Goal: Information Seeking & Learning: Learn about a topic

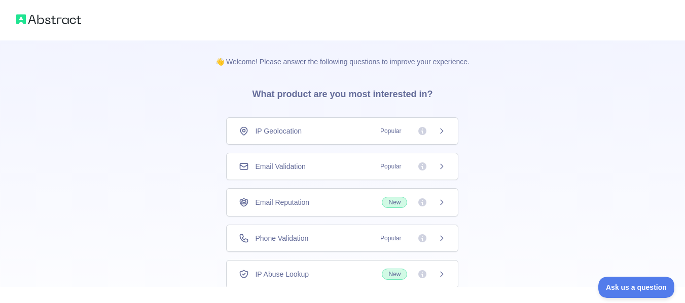
click at [439, 168] on icon at bounding box center [441, 167] width 8 height 8
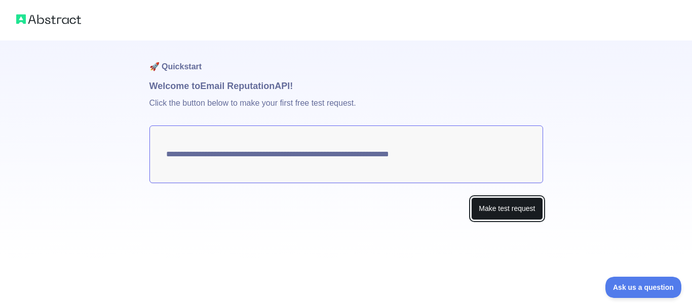
click at [507, 212] on button "Make test request" at bounding box center [506, 209] width 71 height 23
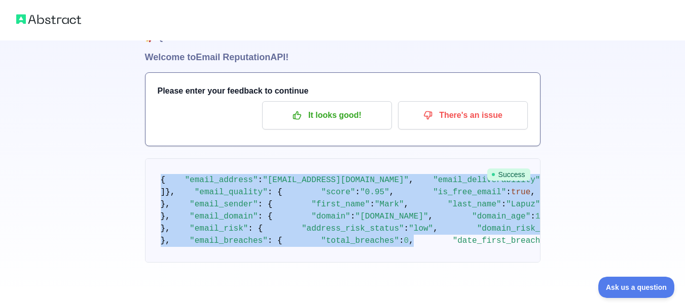
scroll to position [649, 0]
drag, startPoint x: 162, startPoint y: 207, endPoint x: 252, endPoint y: 266, distance: 108.4
click at [252, 266] on div "🚀 Quickstart Welcome to Email Reputation API! Please enter your feedback to con…" at bounding box center [342, 158] width 395 height 292
copy code "{ "email_address" : "[EMAIL_ADDRESS][DOMAIN_NAME]" , "email_deliverability" : {…"
click at [369, 159] on pre "{ "email_address" : "[EMAIL_ADDRESS][DOMAIN_NAME]" , "email_deliverability" : {…" at bounding box center [342, 211] width 395 height 104
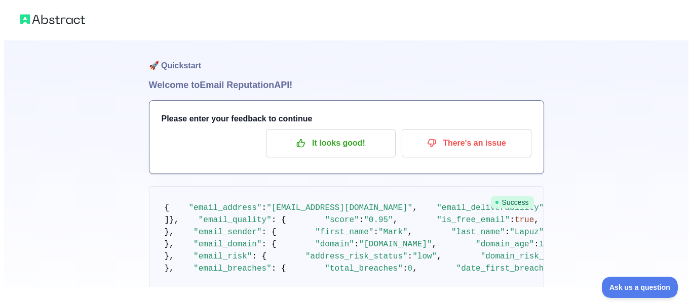
scroll to position [0, 0]
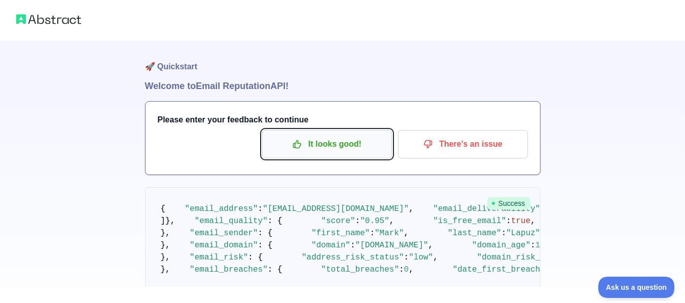
click at [337, 148] on p "It looks good!" at bounding box center [327, 144] width 115 height 17
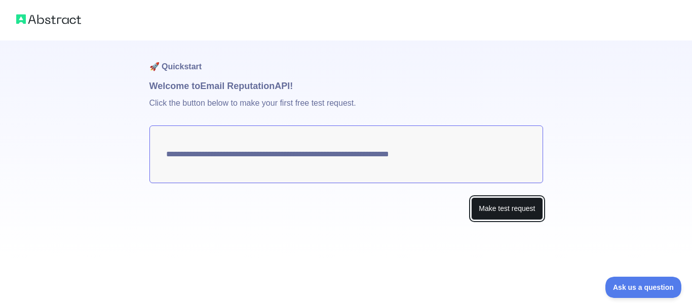
click at [507, 213] on button "Make test request" at bounding box center [506, 209] width 71 height 23
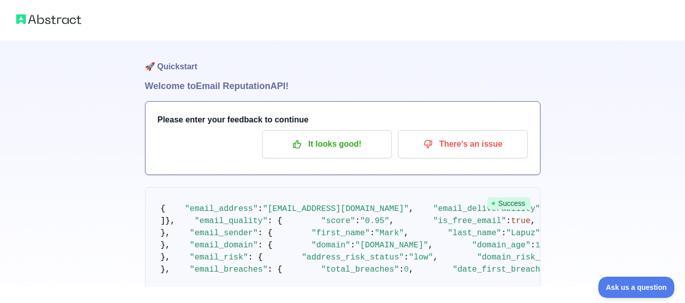
click at [26, 12] on div at bounding box center [342, 20] width 685 height 41
drag, startPoint x: 44, startPoint y: 17, endPoint x: 57, endPoint y: 15, distance: 12.8
click at [43, 17] on img at bounding box center [48, 19] width 65 height 14
click at [44, 22] on img at bounding box center [48, 19] width 65 height 14
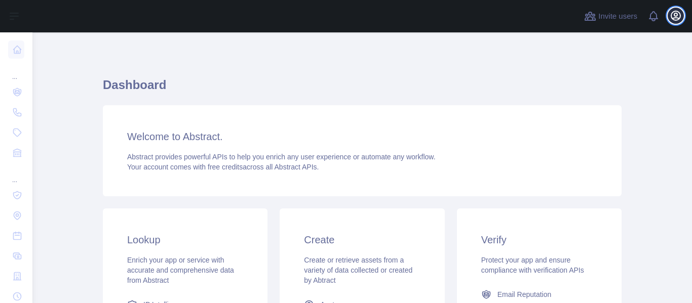
click at [675, 16] on icon "button" at bounding box center [675, 15] width 9 height 9
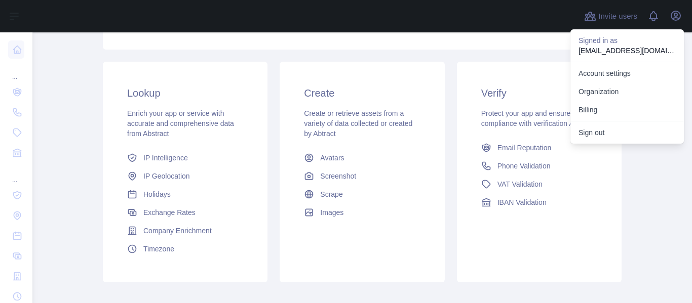
scroll to position [152, 0]
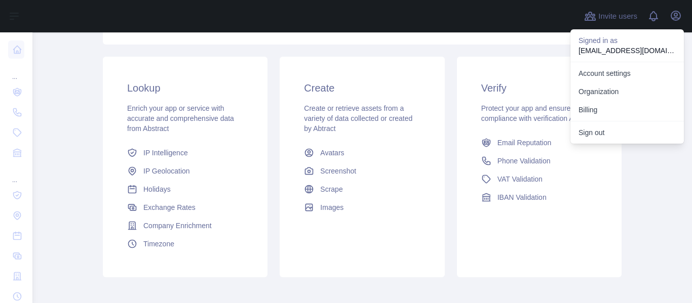
click at [426, 122] on div "Create Create or retrieve assets from a variety of data collected or created by…" at bounding box center [362, 149] width 165 height 184
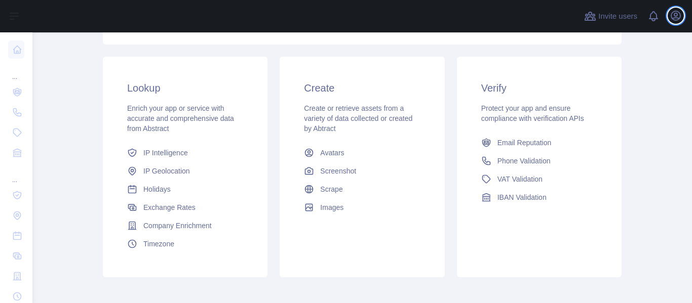
scroll to position [0, 0]
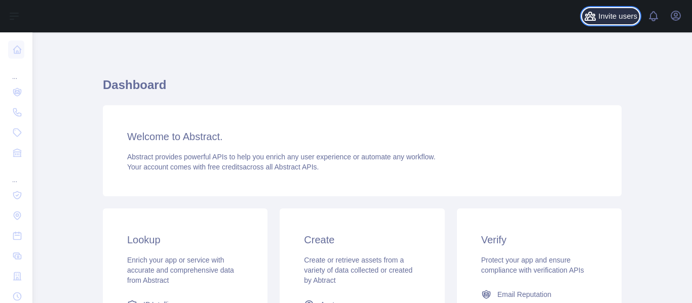
click at [627, 15] on span "Invite users" at bounding box center [617, 17] width 39 height 12
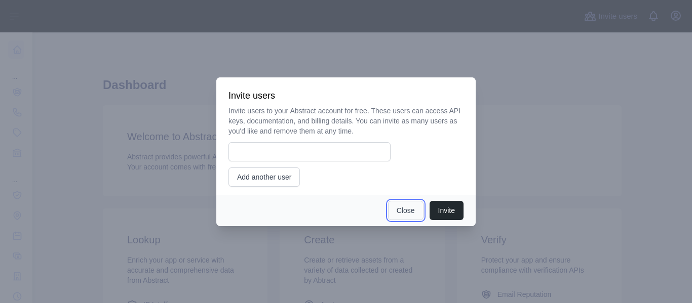
drag, startPoint x: 408, startPoint y: 212, endPoint x: 674, endPoint y: 64, distance: 304.8
click at [409, 211] on button "Close" at bounding box center [405, 210] width 35 height 19
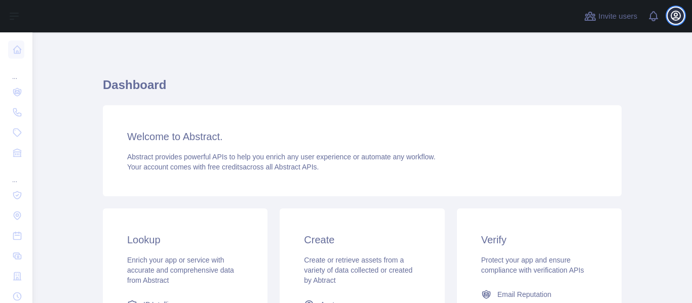
click at [680, 15] on icon "button" at bounding box center [675, 15] width 9 height 9
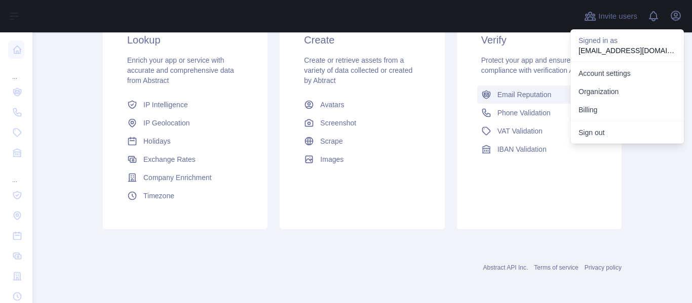
scroll to position [201, 0]
drag, startPoint x: 384, startPoint y: 201, endPoint x: 300, endPoint y: 188, distance: 84.6
click at [384, 202] on div "Create Create or retrieve assets from a variety of data collected or created by…" at bounding box center [362, 118] width 165 height 221
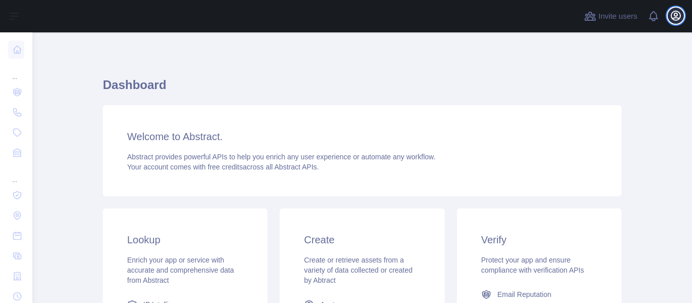
click at [674, 18] on icon "button" at bounding box center [675, 15] width 9 height 9
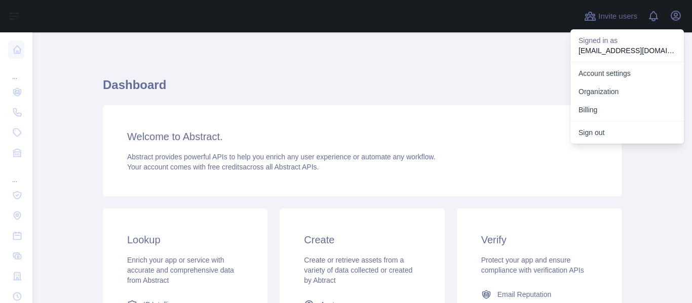
click at [476, 68] on div "Dashboard Welcome to Abstract. Abstract provides powerful APIs to help you enri…" at bounding box center [362, 250] width 519 height 387
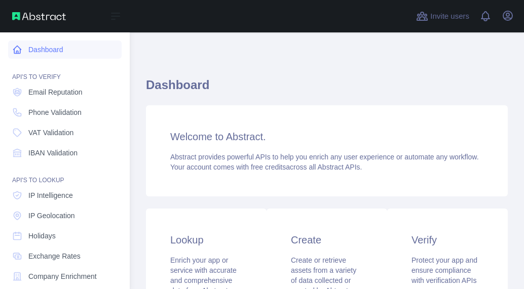
click at [60, 51] on link "Dashboard" at bounding box center [64, 50] width 113 height 18
click at [26, 20] on div "Open sidebar" at bounding box center [65, 16] width 130 height 32
click at [27, 16] on img at bounding box center [39, 16] width 54 height 8
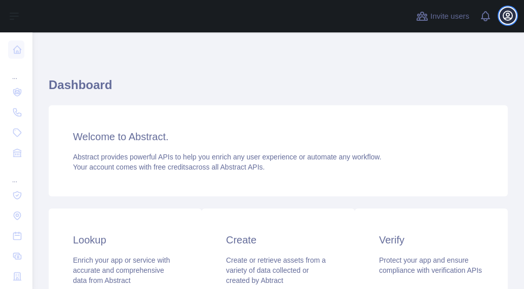
click at [505, 18] on icon "button" at bounding box center [507, 15] width 9 height 9
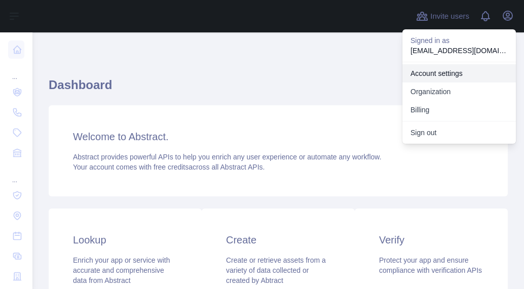
click at [430, 67] on link "Account settings" at bounding box center [458, 73] width 113 height 18
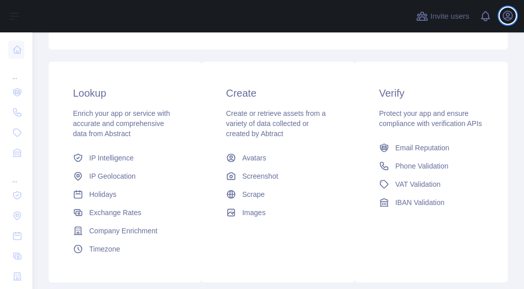
scroll to position [152, 0]
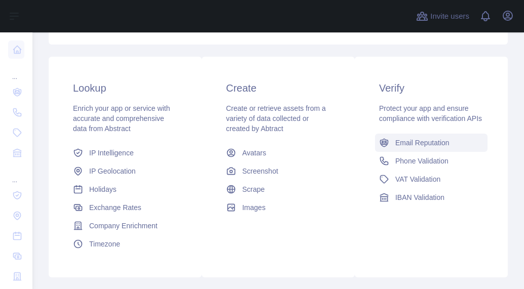
click at [418, 148] on span "Email Reputation" at bounding box center [422, 143] width 54 height 10
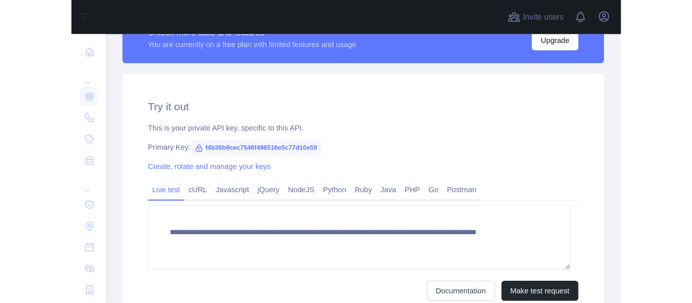
scroll to position [306, 0]
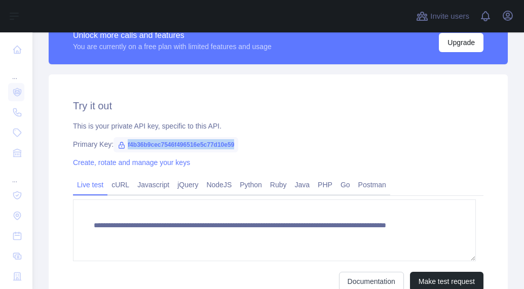
drag, startPoint x: 126, startPoint y: 140, endPoint x: 237, endPoint y: 148, distance: 111.8
click at [237, 148] on span "f4b36b9cec7546f496516e5c77d10e59" at bounding box center [175, 144] width 125 height 15
copy span "f4b36b9cec7546f496516e5c77d10e59"
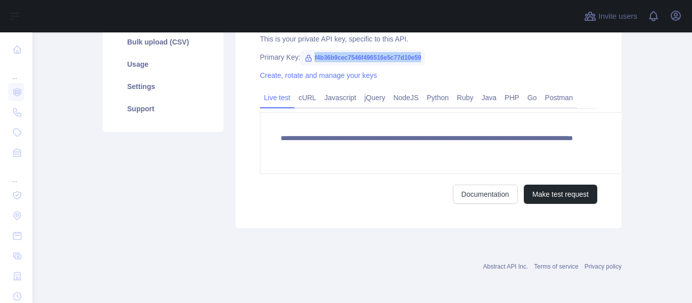
scroll to position [178, 0]
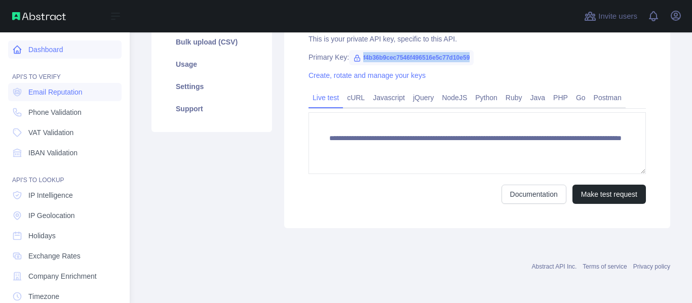
click at [44, 52] on link "Dashboard" at bounding box center [64, 50] width 113 height 18
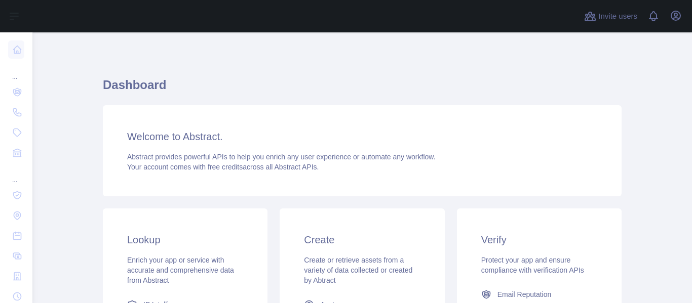
click at [231, 157] on span "Abstract provides powerful APIs to help you enrich any user experience or autom…" at bounding box center [281, 157] width 309 height 8
click at [225, 150] on div "Welcome to Abstract. Abstract provides powerful APIs to help you enrich any use…" at bounding box center [362, 150] width 519 height 91
drag, startPoint x: 220, startPoint y: 148, endPoint x: 206, endPoint y: 138, distance: 17.6
click at [216, 146] on div "Welcome to Abstract. Abstract provides powerful APIs to help you enrich any use…" at bounding box center [362, 150] width 519 height 91
click at [174, 117] on div "Welcome to Abstract. Abstract provides powerful APIs to help you enrich any use…" at bounding box center [362, 150] width 519 height 91
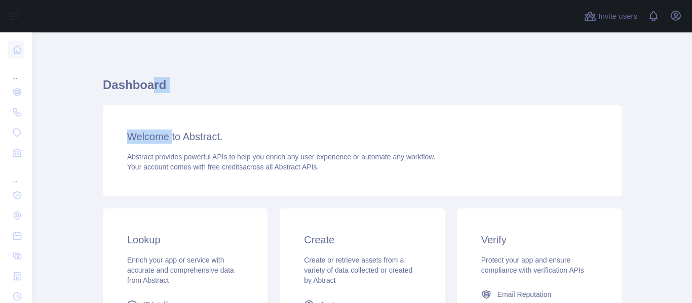
drag, startPoint x: 155, startPoint y: 101, endPoint x: 101, endPoint y: 77, distance: 59.2
click at [138, 97] on div "Dashboard Welcome to Abstract. Abstract provides powerful APIs to help you enri…" at bounding box center [362, 256] width 519 height 359
click at [208, 74] on div "Dashboard Welcome to Abstract. Abstract provides powerful APIs to help you enri…" at bounding box center [362, 250] width 519 height 387
click at [523, 11] on icon "button" at bounding box center [676, 16] width 12 height 12
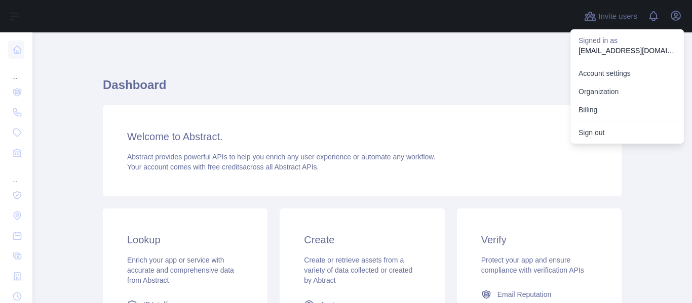
click at [369, 51] on div "Dashboard Welcome to Abstract. Abstract provides powerful APIs to help you enri…" at bounding box center [362, 268] width 519 height 472
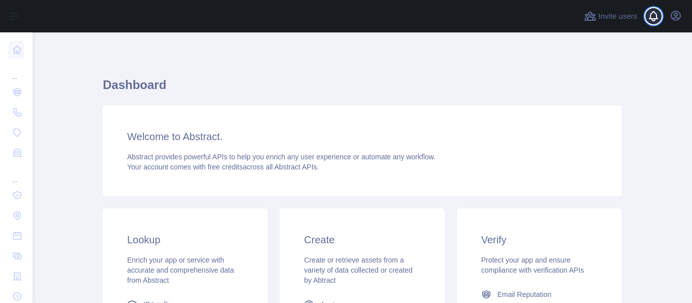
click at [523, 22] on div at bounding box center [658, 16] width 20 height 32
click at [523, 23] on div at bounding box center [658, 16] width 20 height 32
click at [523, 20] on div at bounding box center [658, 16] width 20 height 32
click at [287, 78] on h1 "Dashboard" at bounding box center [362, 89] width 519 height 24
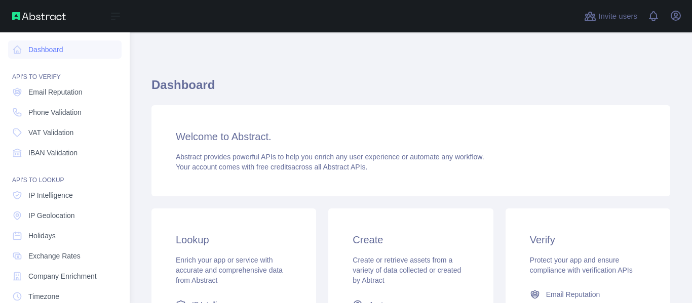
click at [41, 12] on div "Open sidebar" at bounding box center [65, 16] width 130 height 32
click at [51, 50] on link "Dashboard" at bounding box center [64, 50] width 113 height 18
click at [66, 95] on span "Email Reputation" at bounding box center [55, 92] width 54 height 10
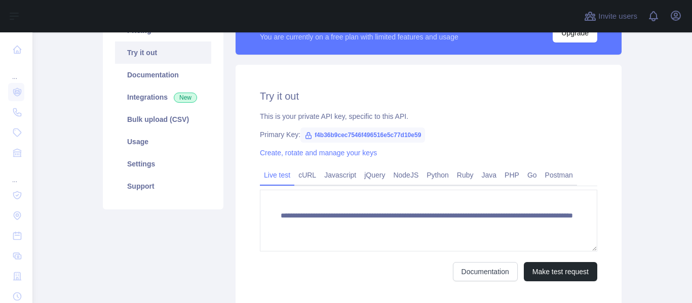
scroll to position [101, 0]
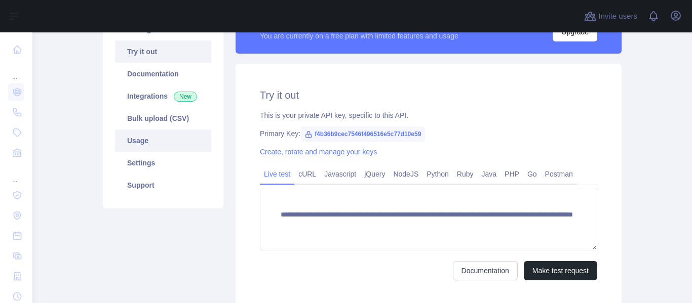
click at [149, 140] on link "Usage" at bounding box center [163, 141] width 96 height 22
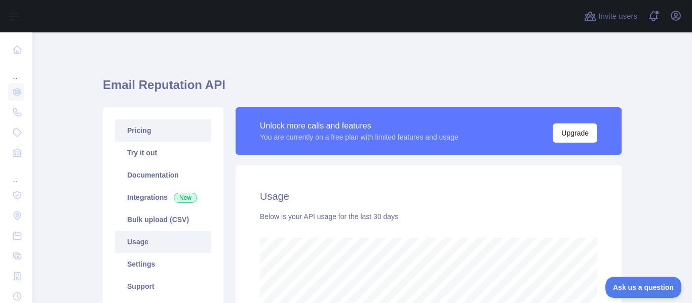
click at [161, 137] on link "Pricing" at bounding box center [163, 131] width 96 height 22
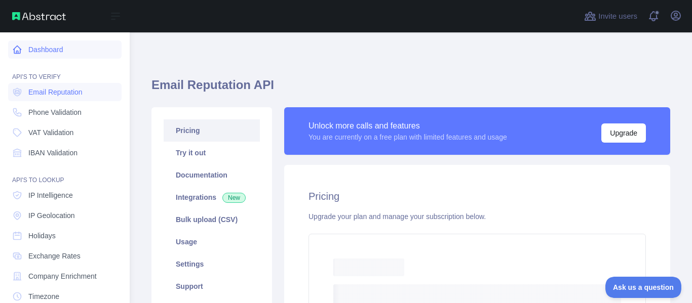
click at [42, 49] on link "Dashboard" at bounding box center [64, 50] width 113 height 18
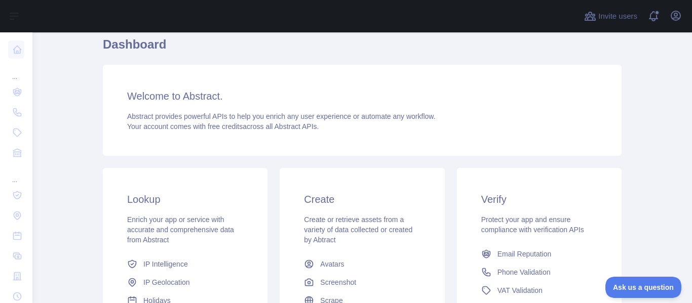
scroll to position [101, 0]
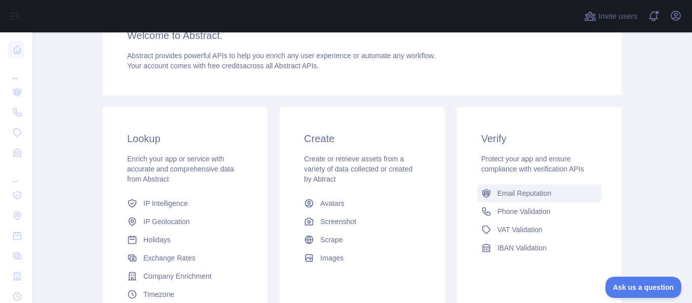
click at [540, 194] on span "Email Reputation" at bounding box center [525, 193] width 54 height 10
